Goal: Navigation & Orientation: Understand site structure

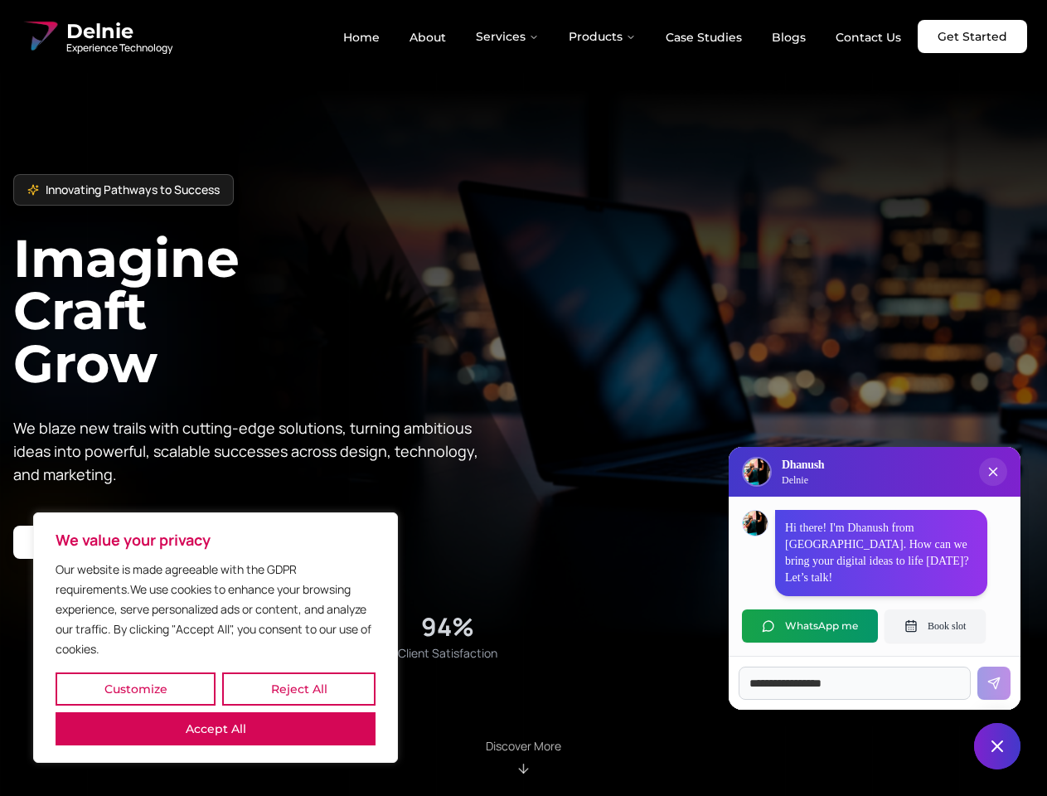
click at [135, 689] on button "Customize" at bounding box center [136, 688] width 160 height 33
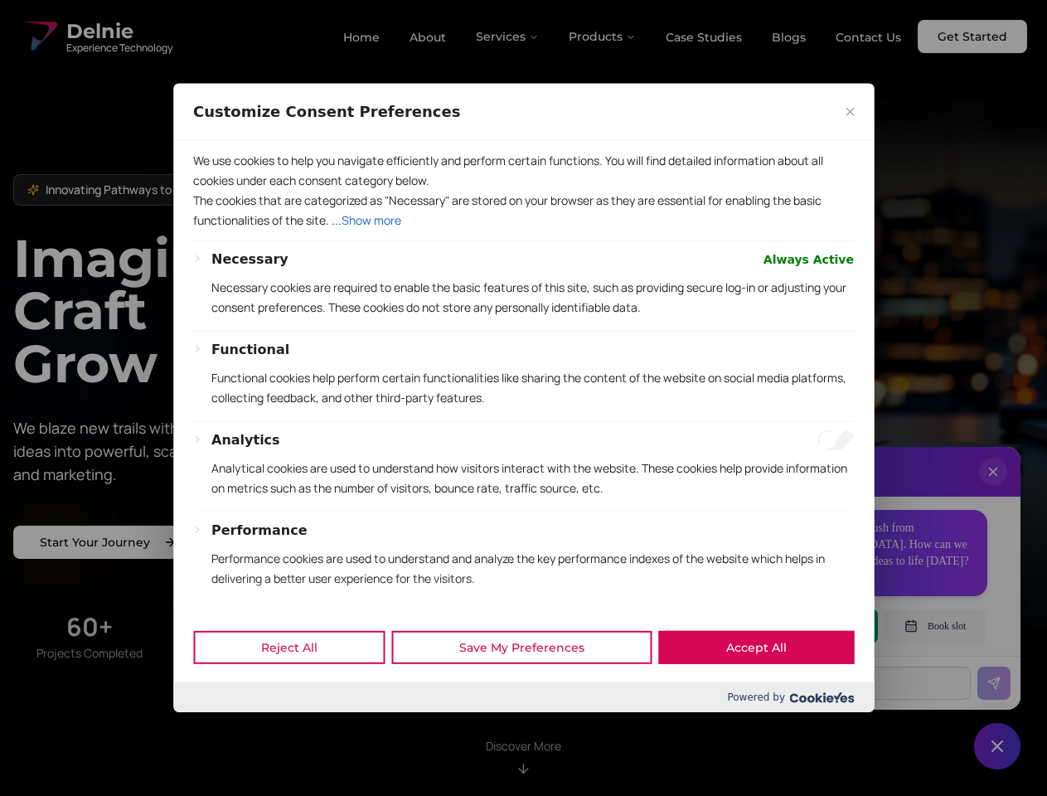
click at [298, 689] on div at bounding box center [523, 398] width 1047 height 796
click at [216, 191] on p "We use cookies to help you navigate efficiently and perform certain functions. …" at bounding box center [523, 171] width 661 height 40
click at [523, 317] on p "Necessary cookies are required to enable the basic features of this site, such …" at bounding box center [532, 298] width 642 height 40
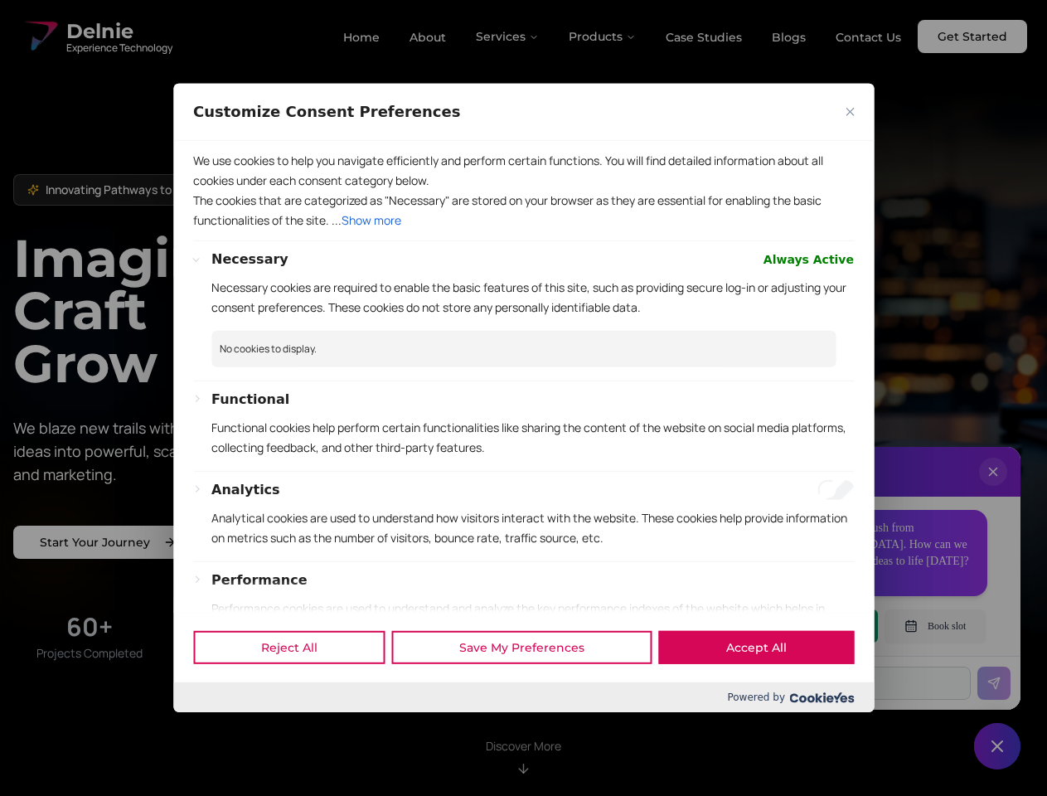
click at [508, 36] on div at bounding box center [523, 398] width 1047 height 796
click at [603, 36] on div at bounding box center [523, 398] width 1047 height 796
click at [993, 488] on div at bounding box center [523, 398] width 1047 height 796
click at [810, 626] on div "Reject All Save My Preferences Accept All" at bounding box center [523, 647] width 700 height 70
click at [935, 626] on div at bounding box center [523, 398] width 1047 height 796
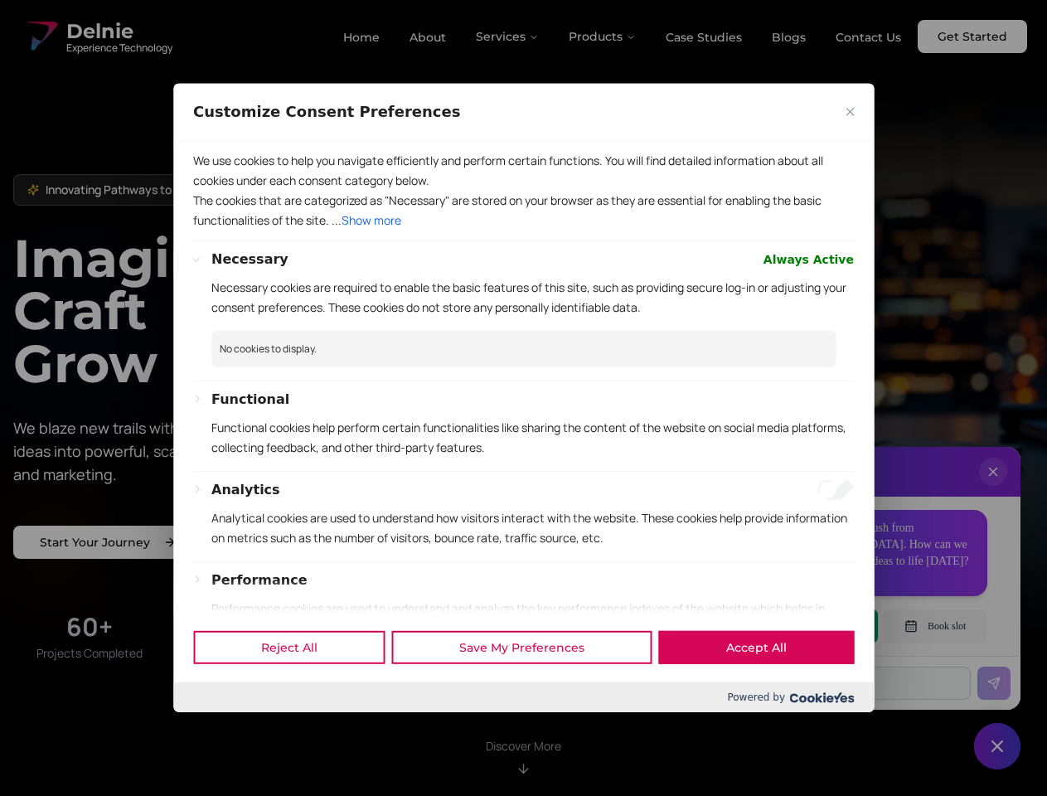
click at [997, 746] on div at bounding box center [523, 398] width 1047 height 796
